Goal: Register for event/course

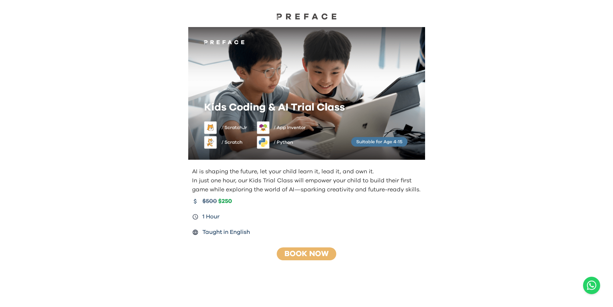
click at [155, 87] on div "AI is shaping the future, let your child learn it, lead it, and own it. In just…" at bounding box center [306, 153] width 613 height 307
drag, startPoint x: 486, startPoint y: 51, endPoint x: 489, endPoint y: 46, distance: 6.0
click at [486, 51] on div "AI is shaping the future, let your child learn it, lead it, and own it. In just…" at bounding box center [306, 153] width 613 height 307
drag, startPoint x: 489, startPoint y: 46, endPoint x: 299, endPoint y: 78, distance: 193.5
click at [481, 46] on div "AI is shaping the future, let your child learn it, lead it, and own it. In just…" at bounding box center [306, 153] width 613 height 307
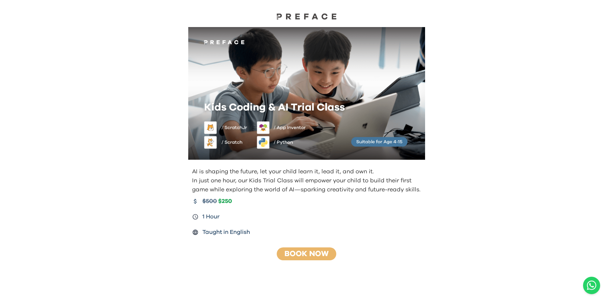
scroll to position [27, 0]
